Goal: Navigation & Orientation: Find specific page/section

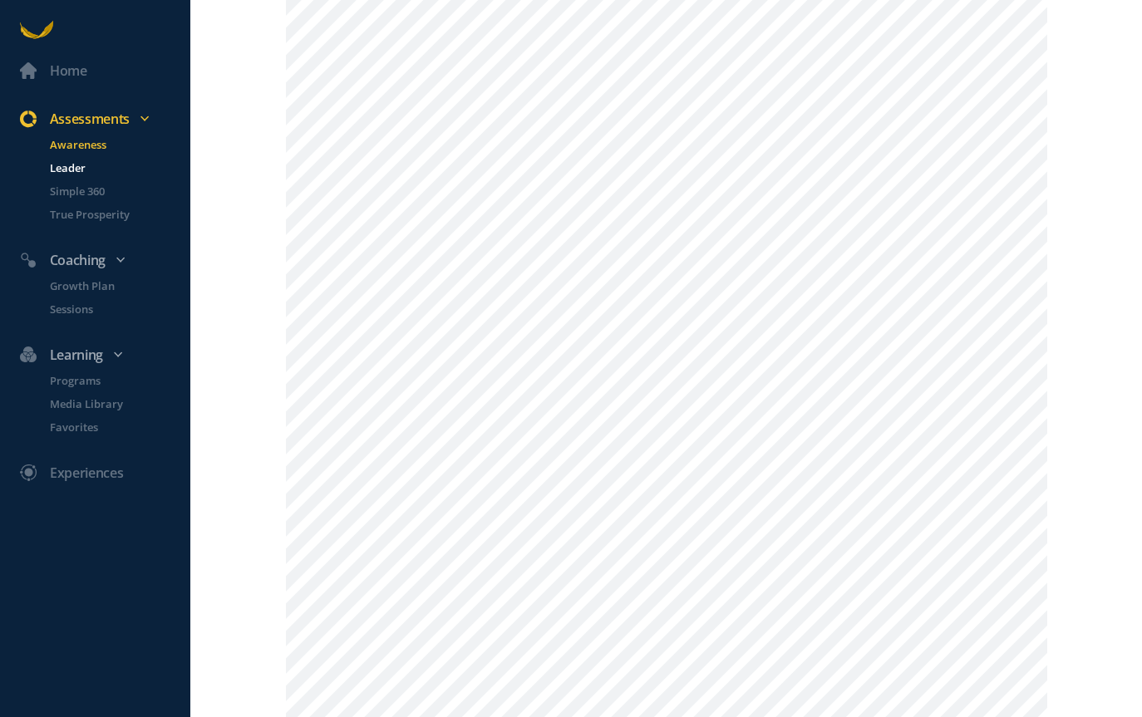
click at [68, 164] on p "Leader" at bounding box center [118, 168] width 137 height 17
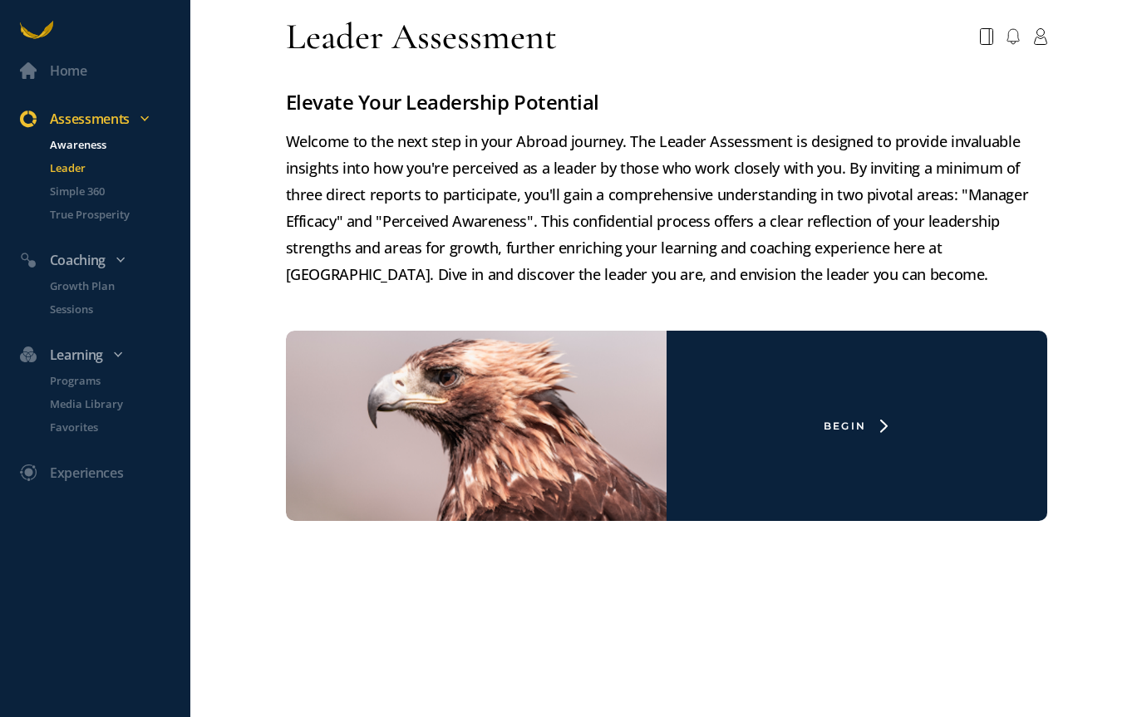
click at [87, 139] on p "Awareness" at bounding box center [118, 144] width 137 height 17
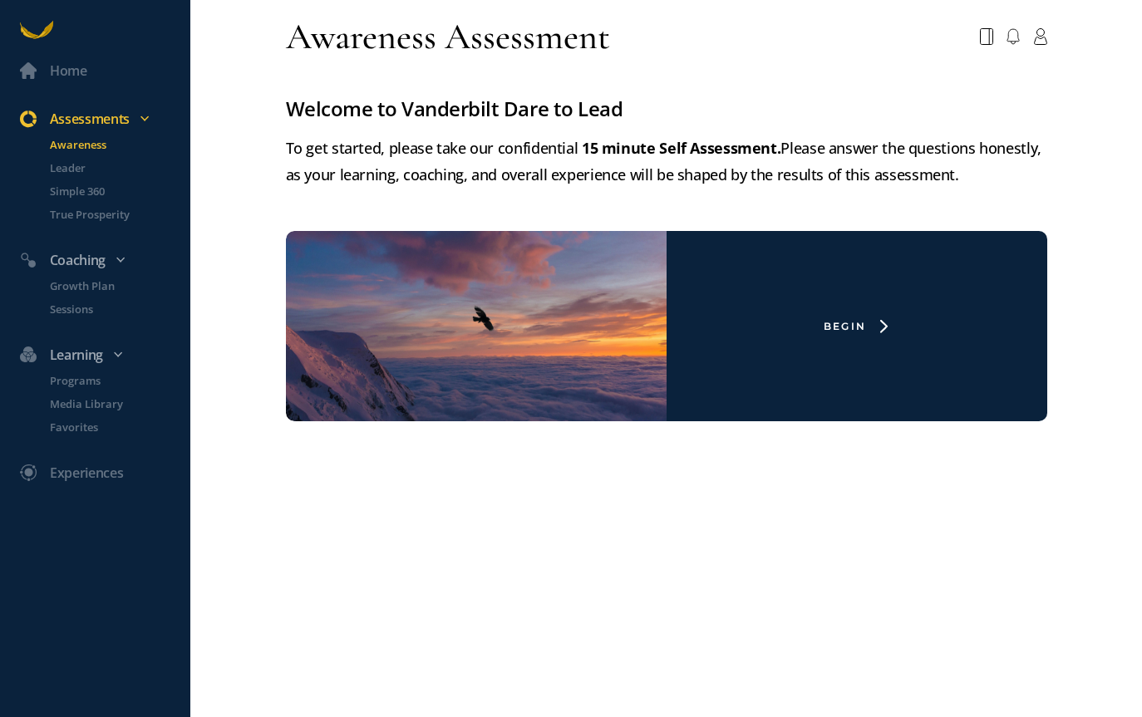
click at [109, 112] on div "Assessments" at bounding box center [103, 119] width 187 height 22
click at [63, 65] on div "Home" at bounding box center [68, 71] width 37 height 22
